Goal: Information Seeking & Learning: Learn about a topic

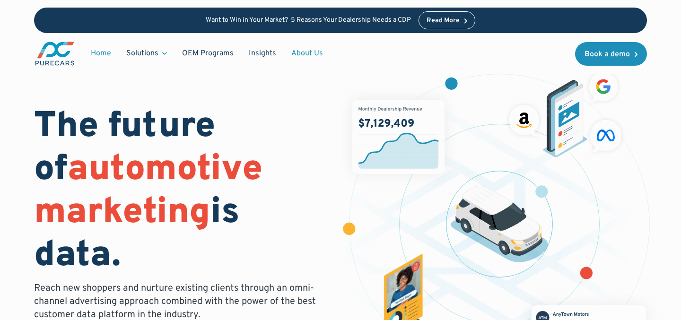
click at [304, 52] on link "About Us" at bounding box center [307, 53] width 47 height 18
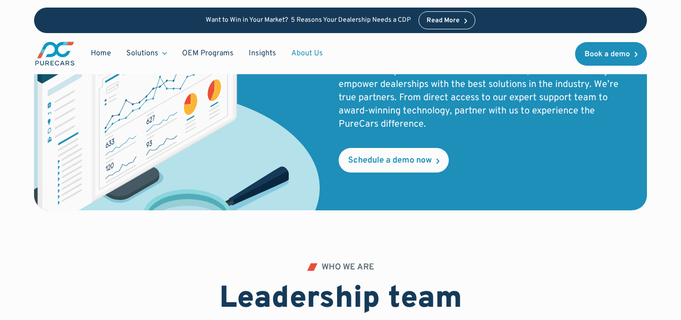
scroll to position [1693, 0]
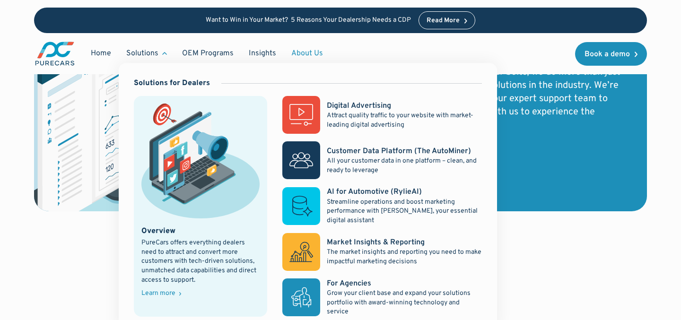
click at [156, 54] on div "Solutions" at bounding box center [142, 53] width 32 height 10
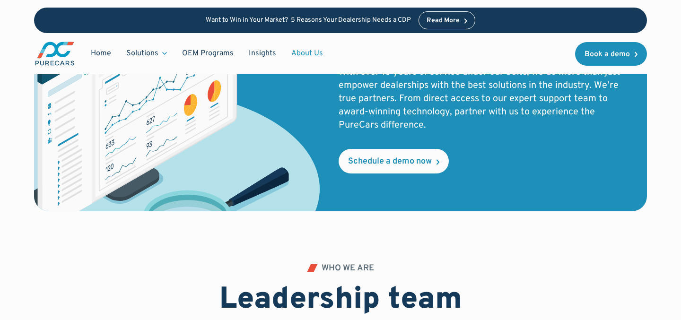
click at [156, 54] on div "Solutions" at bounding box center [142, 53] width 32 height 10
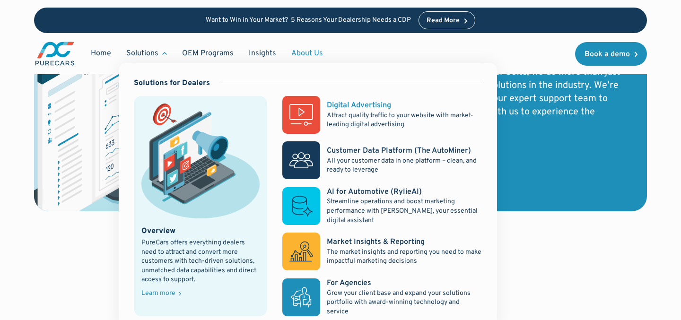
click at [295, 114] on rect at bounding box center [301, 115] width 38 height 38
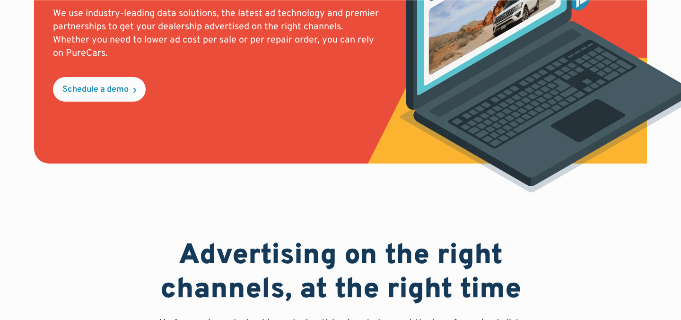
scroll to position [647, 0]
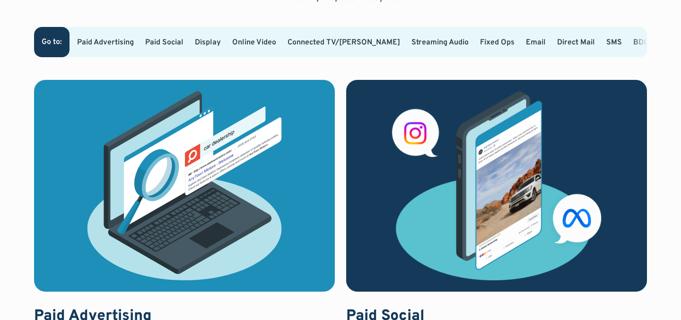
click at [557, 40] on link "Direct Mail" at bounding box center [576, 42] width 38 height 9
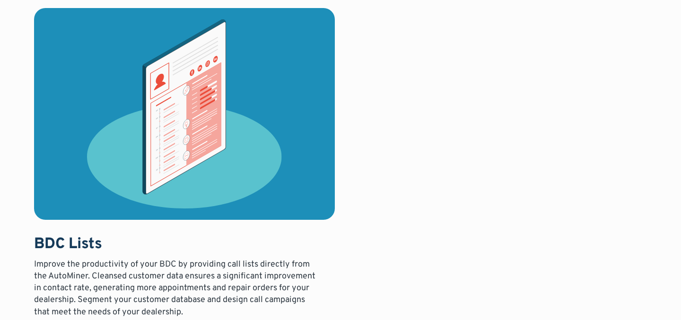
scroll to position [2708, 0]
